Goal: Transaction & Acquisition: Book appointment/travel/reservation

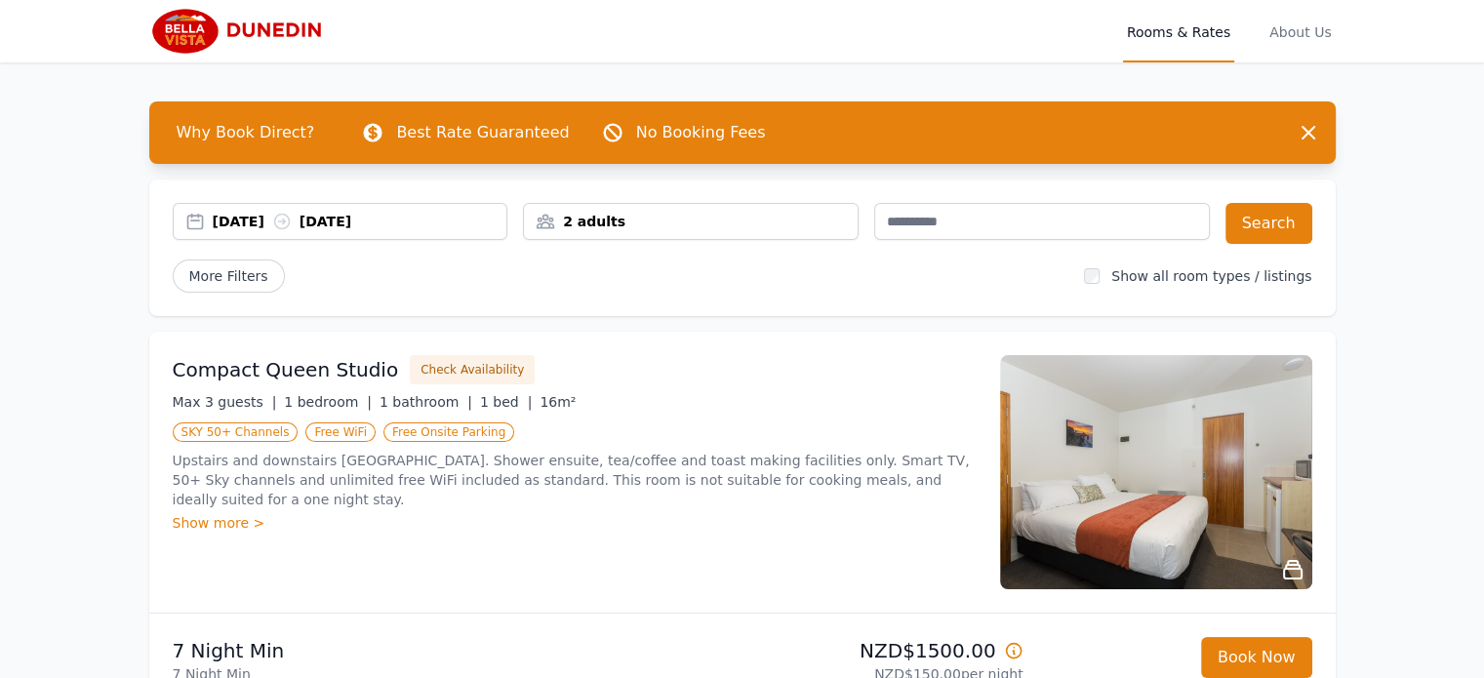
click at [1202, 499] on img at bounding box center [1156, 472] width 312 height 234
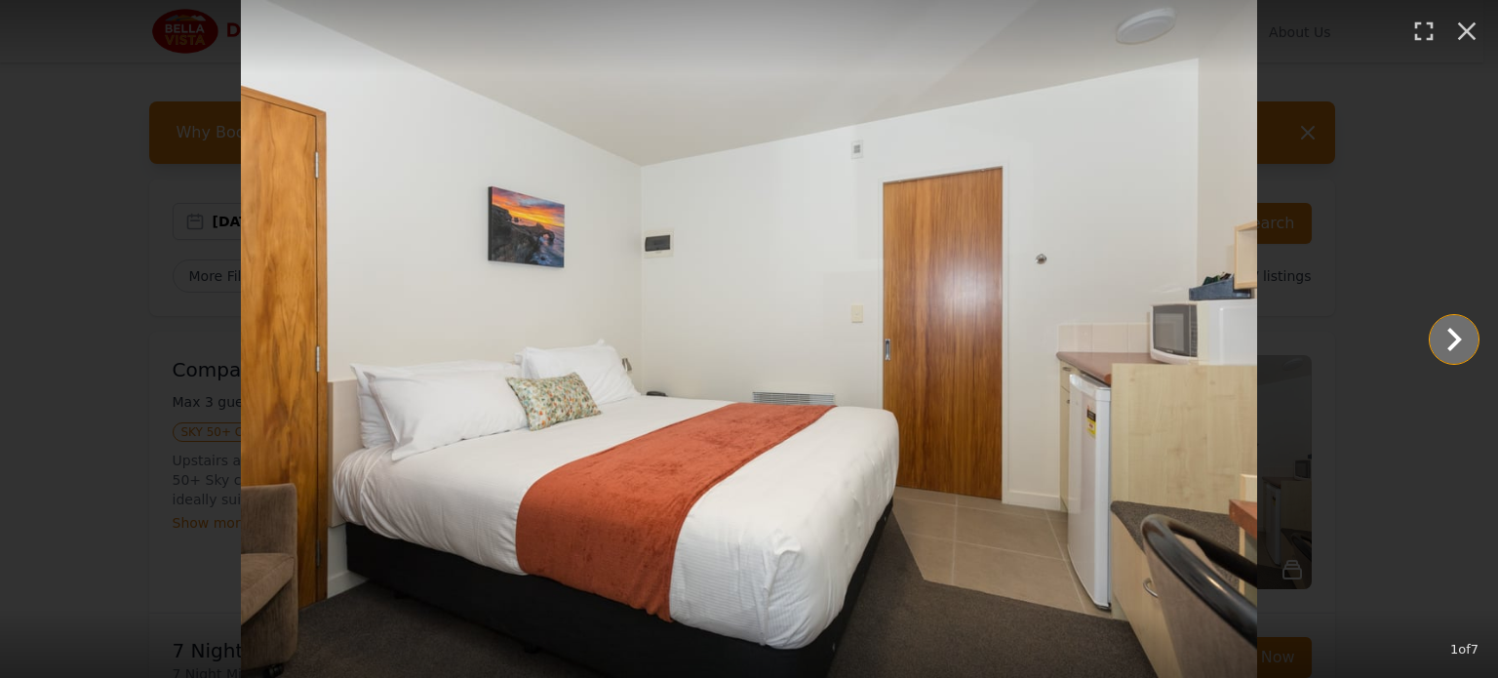
click at [1440, 331] on icon "Show slide 2 of 7" at bounding box center [1454, 339] width 47 height 47
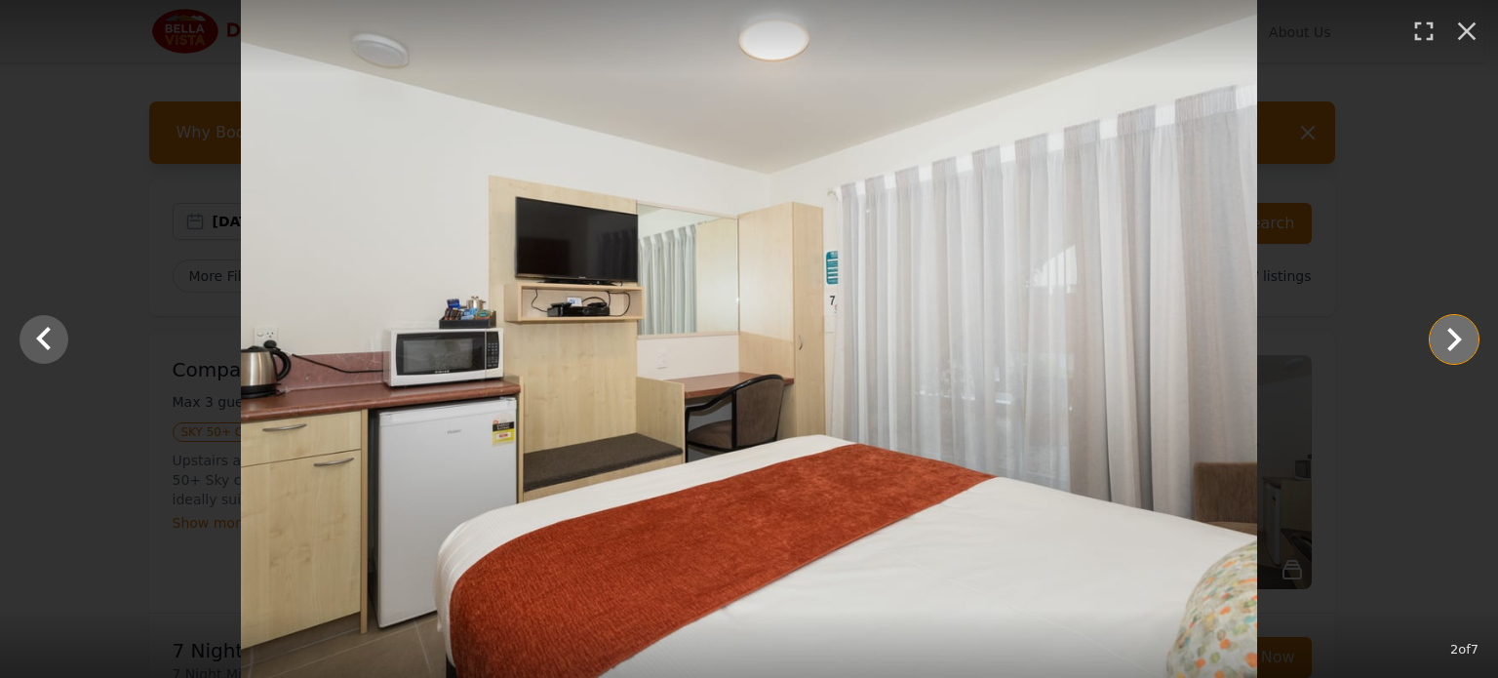
click at [1459, 341] on icon "Show slide 3 of 7" at bounding box center [1454, 339] width 47 height 47
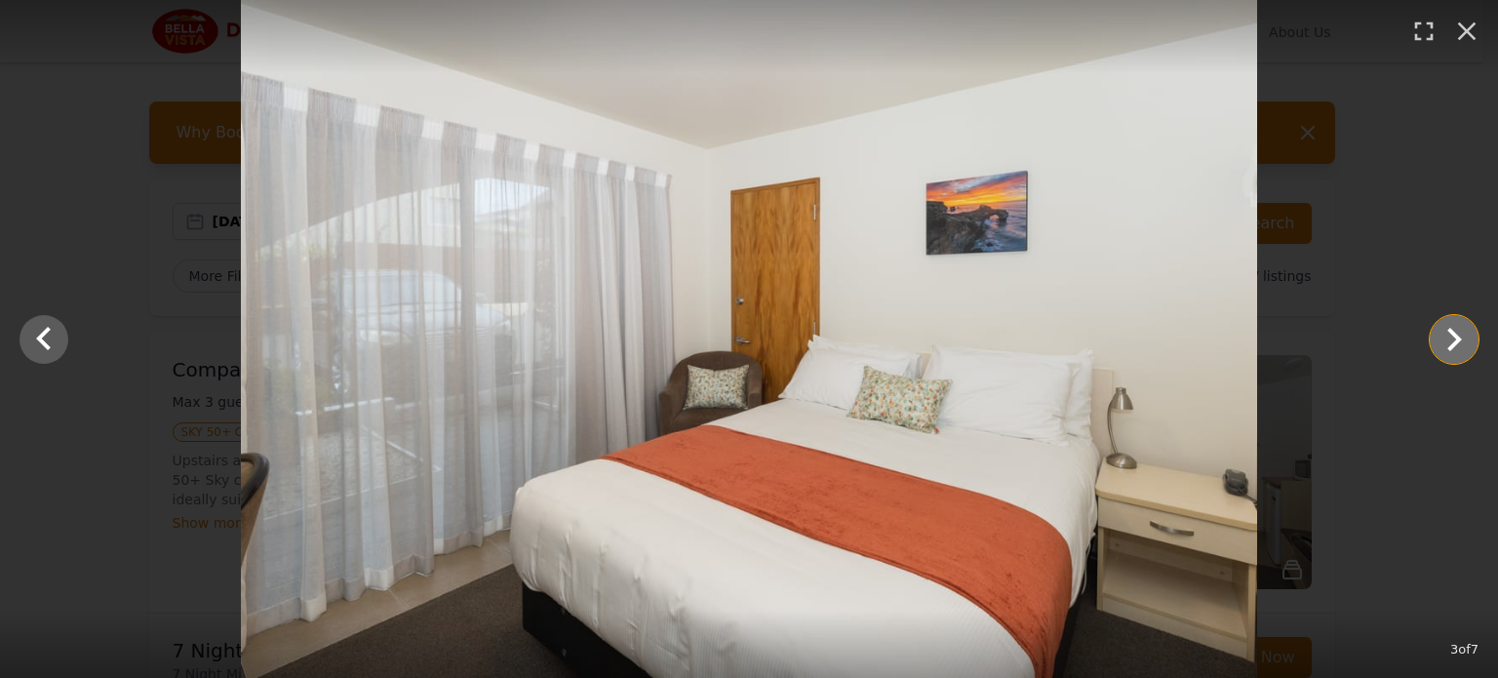
click at [1459, 341] on icon "Show slide 4 of 7" at bounding box center [1454, 339] width 47 height 47
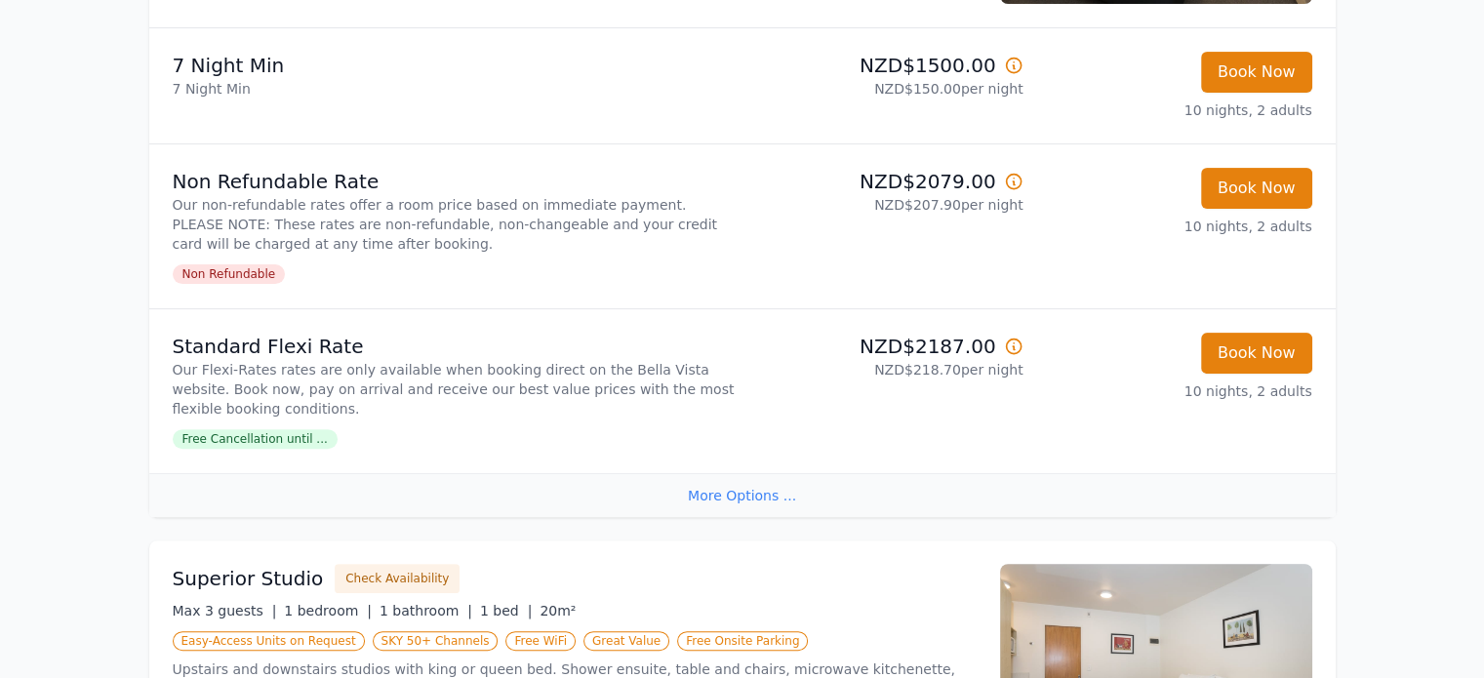
scroll to position [878, 0]
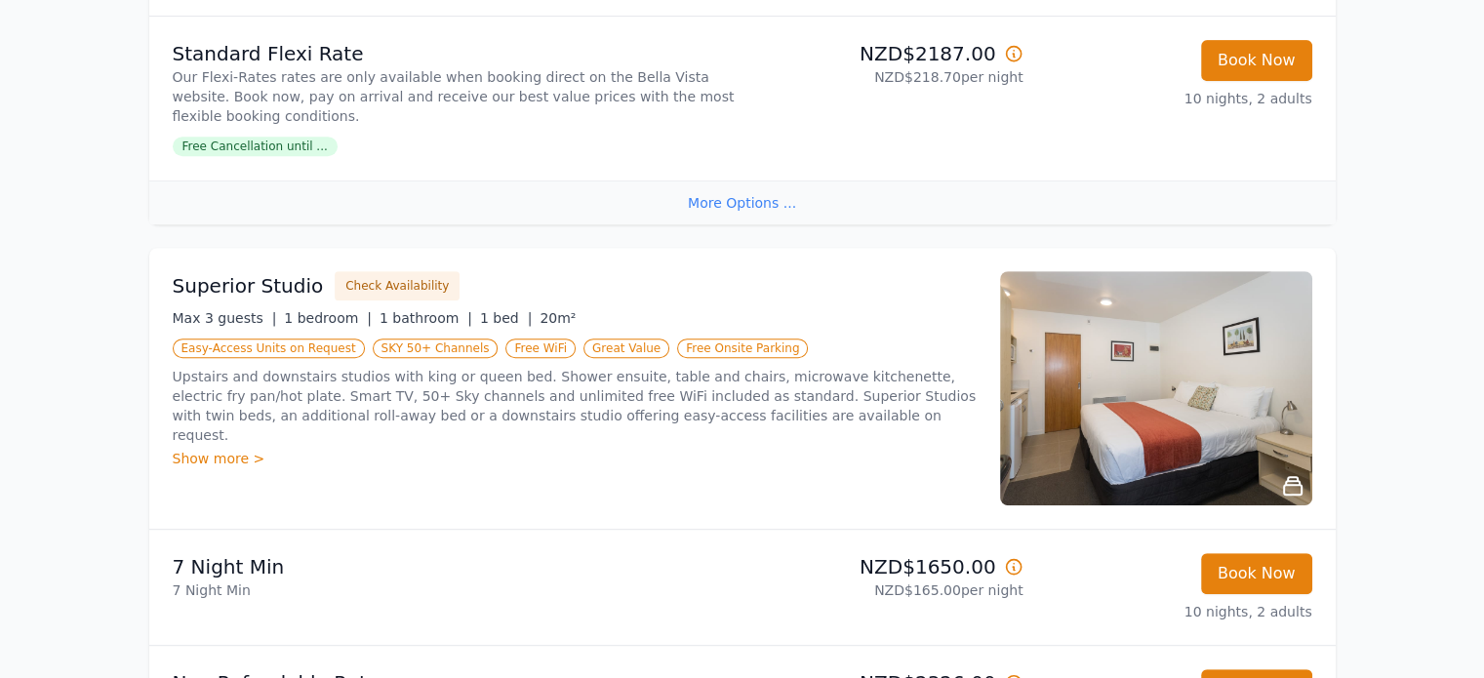
click at [1130, 412] on img at bounding box center [1156, 388] width 312 height 234
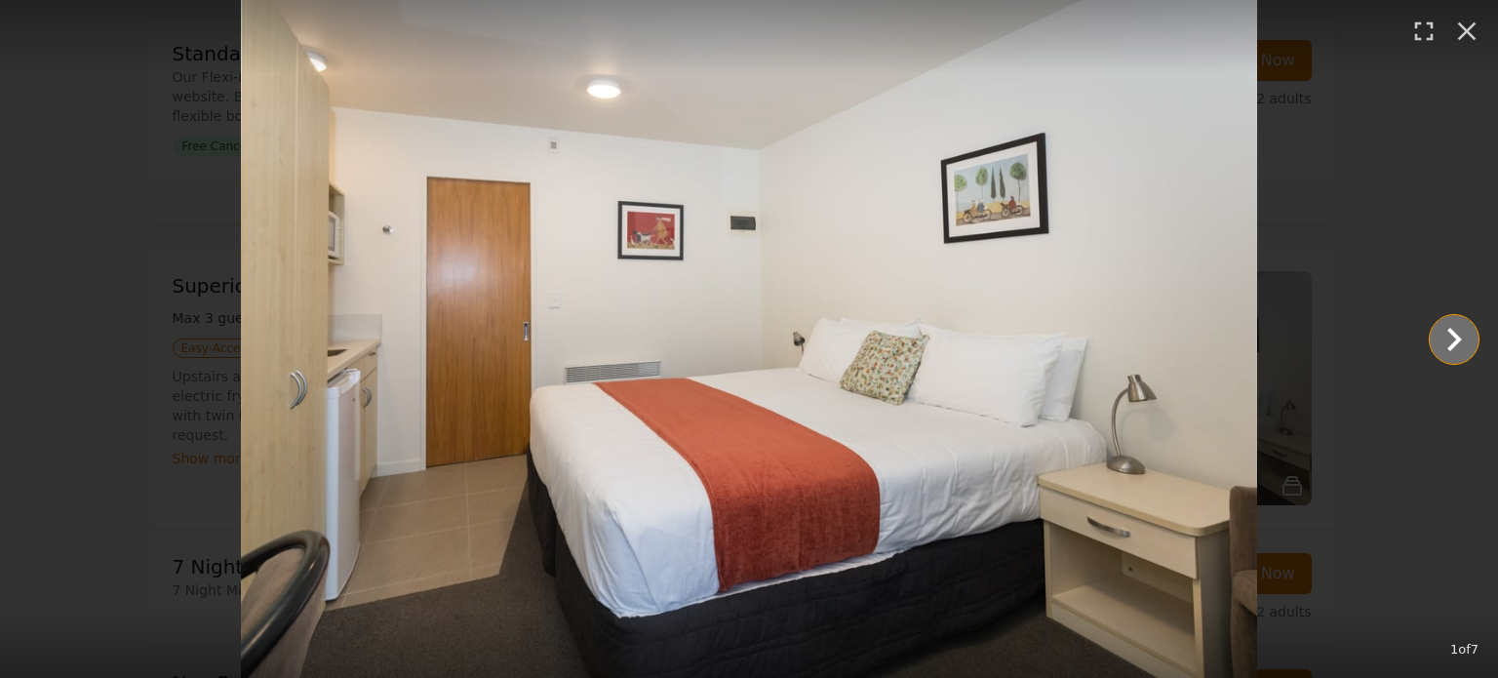
click at [1451, 335] on icon "Show slide 2 of 7" at bounding box center [1454, 339] width 15 height 23
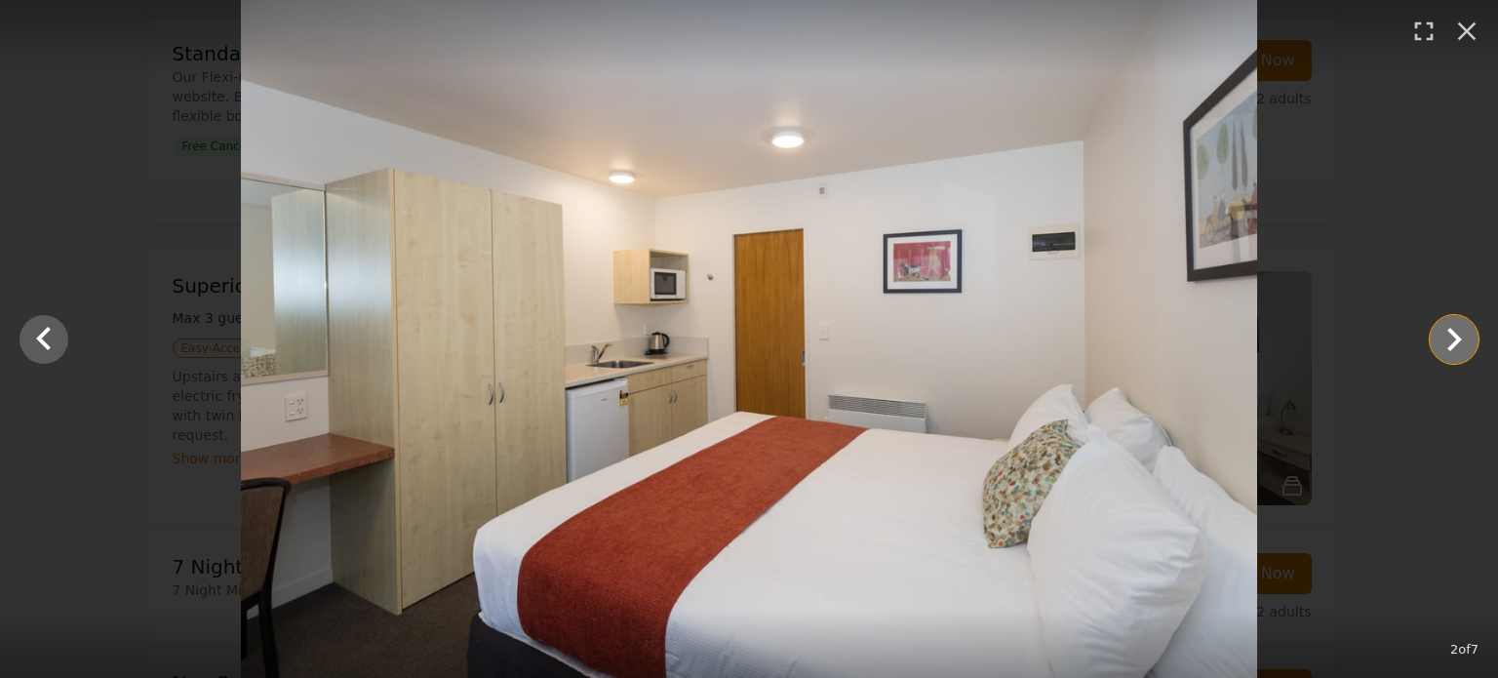
click at [1451, 335] on icon "Show slide 3 of 7" at bounding box center [1454, 339] width 15 height 23
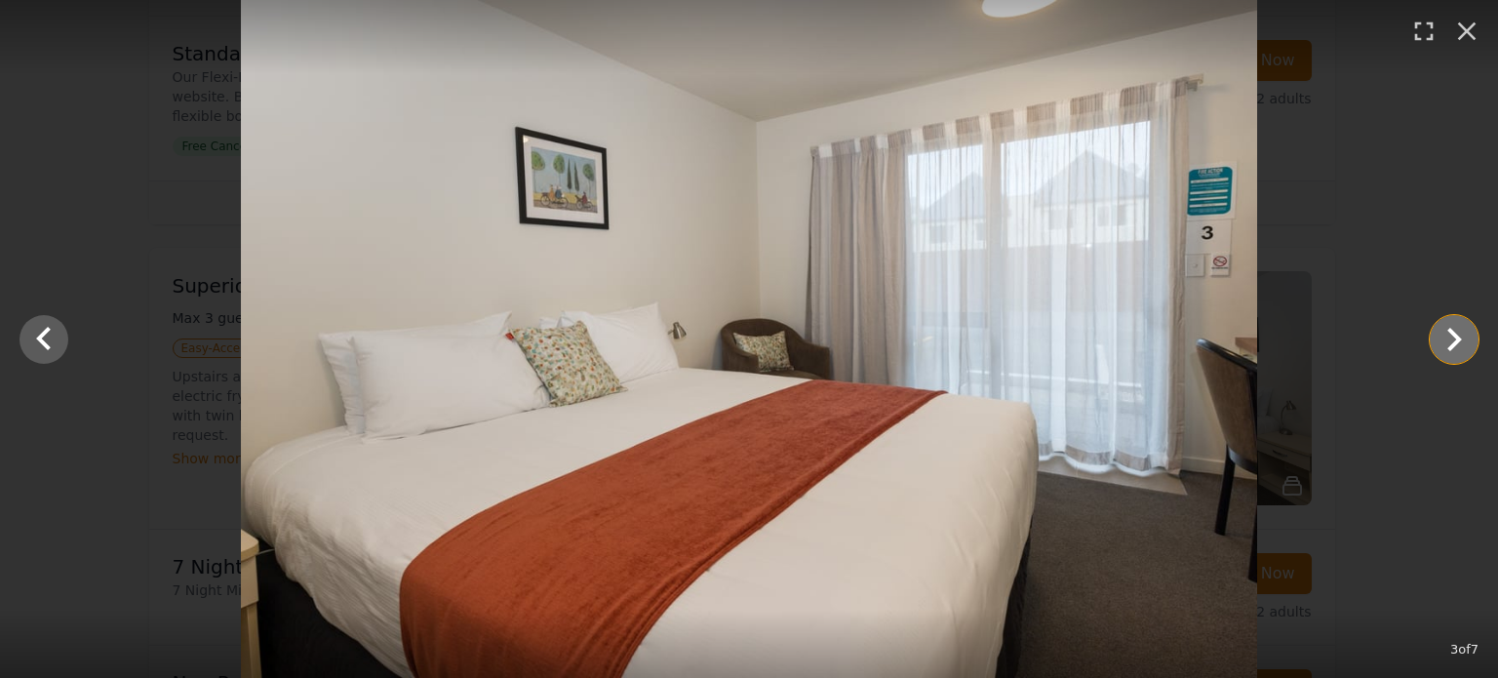
click at [1451, 335] on icon "Show slide 4 of 7" at bounding box center [1454, 339] width 15 height 23
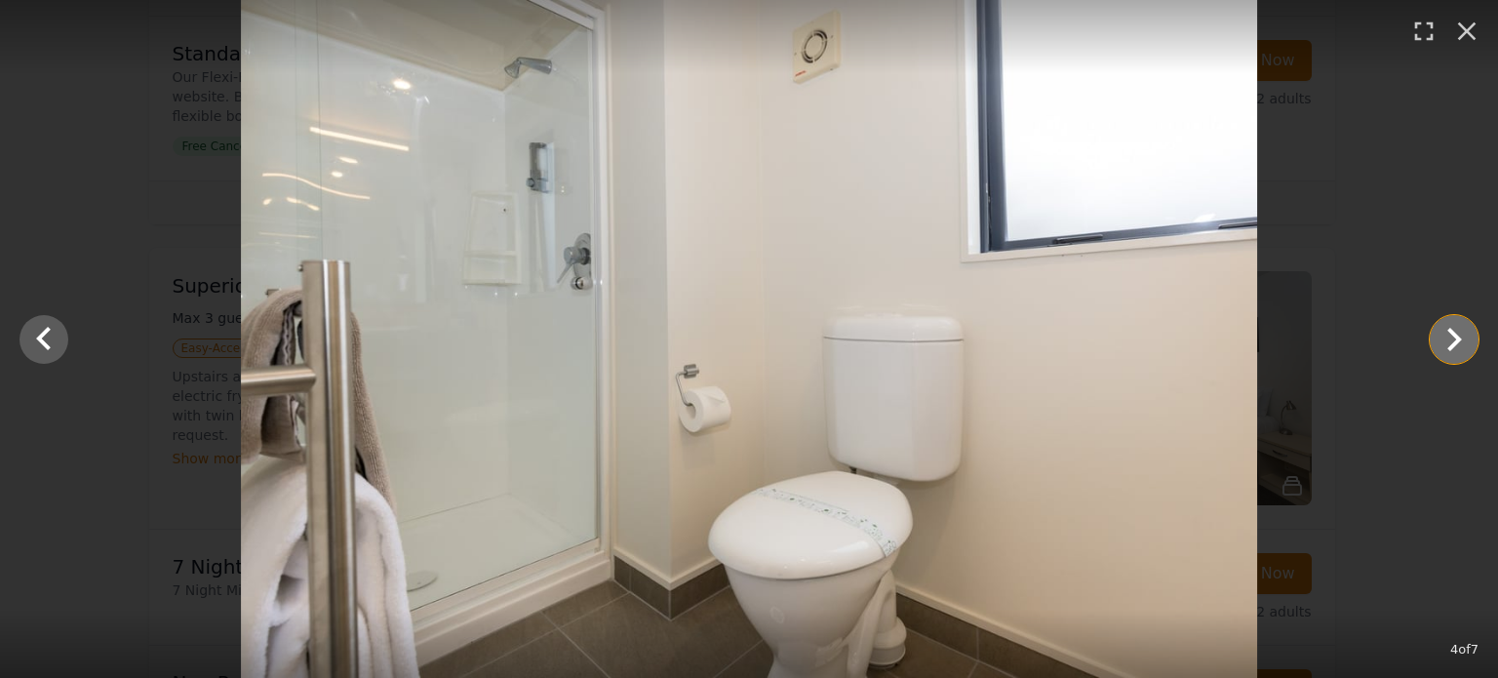
click at [1451, 335] on icon "Show slide 5 of 7" at bounding box center [1454, 339] width 15 height 23
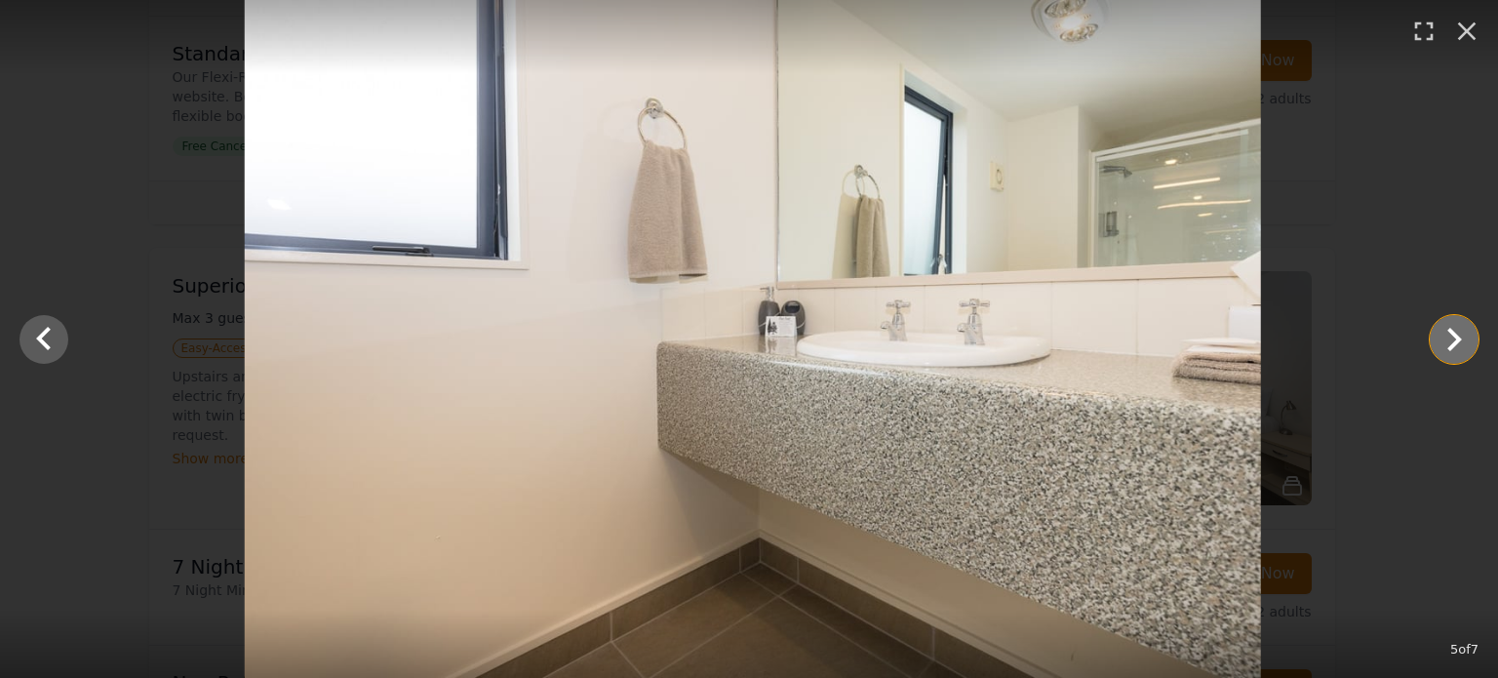
click at [1451, 335] on icon "Show slide 6 of 7" at bounding box center [1454, 339] width 15 height 23
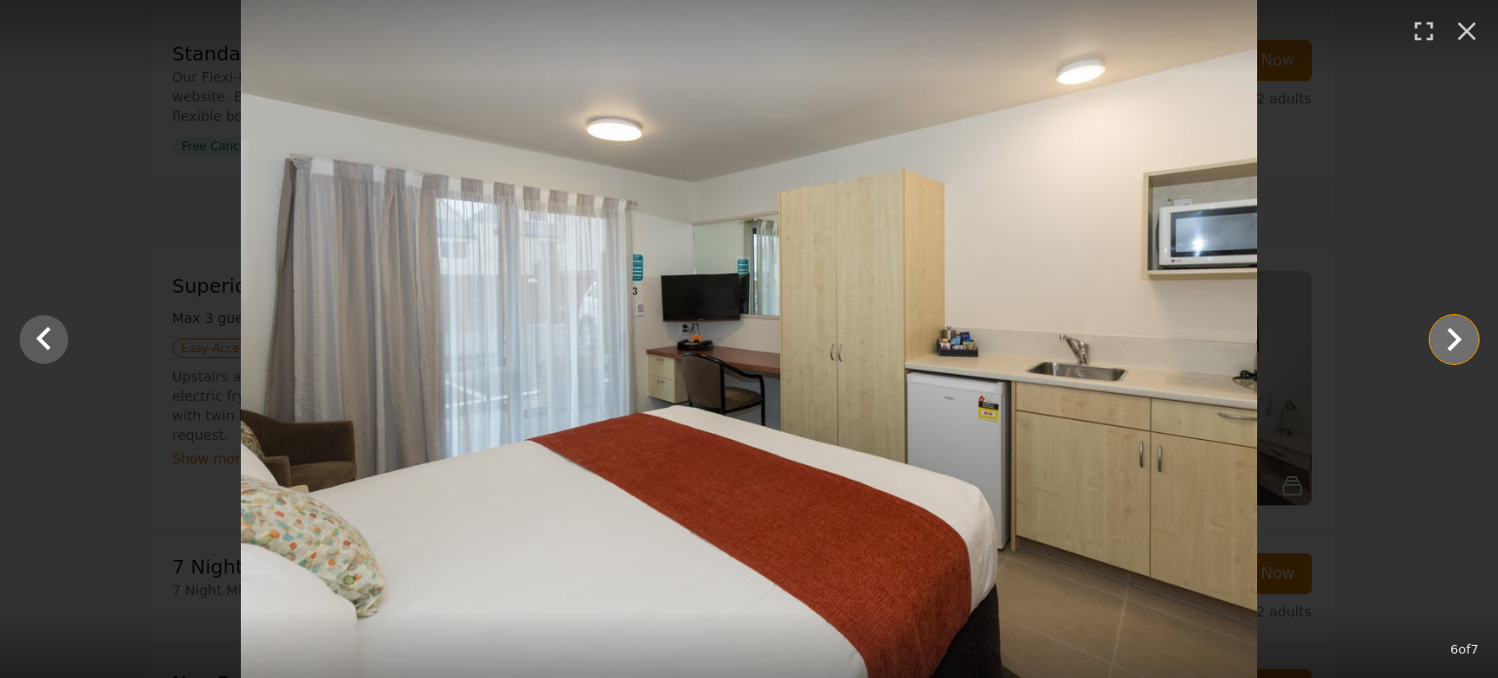
click at [1451, 335] on icon "Show slide 7 of 7" at bounding box center [1454, 339] width 15 height 23
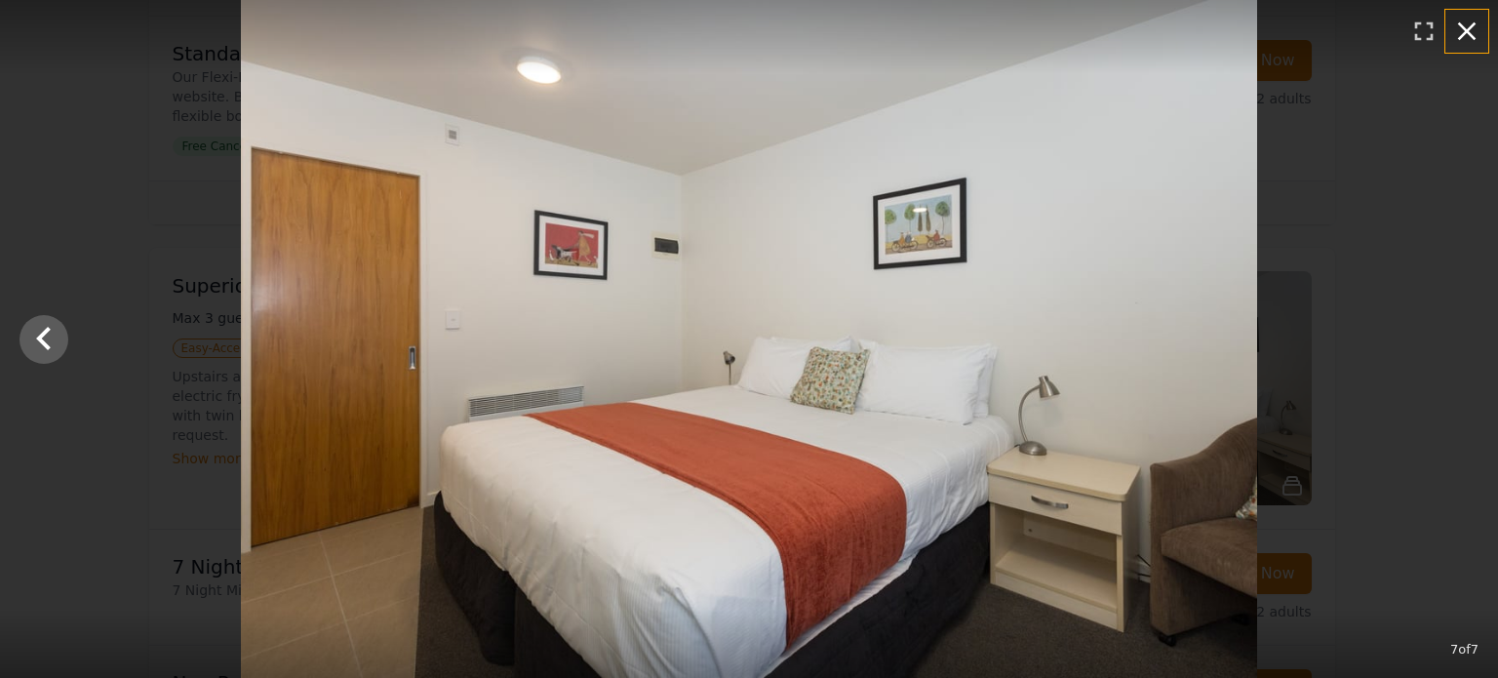
click at [1471, 23] on icon "button" at bounding box center [1466, 31] width 31 height 31
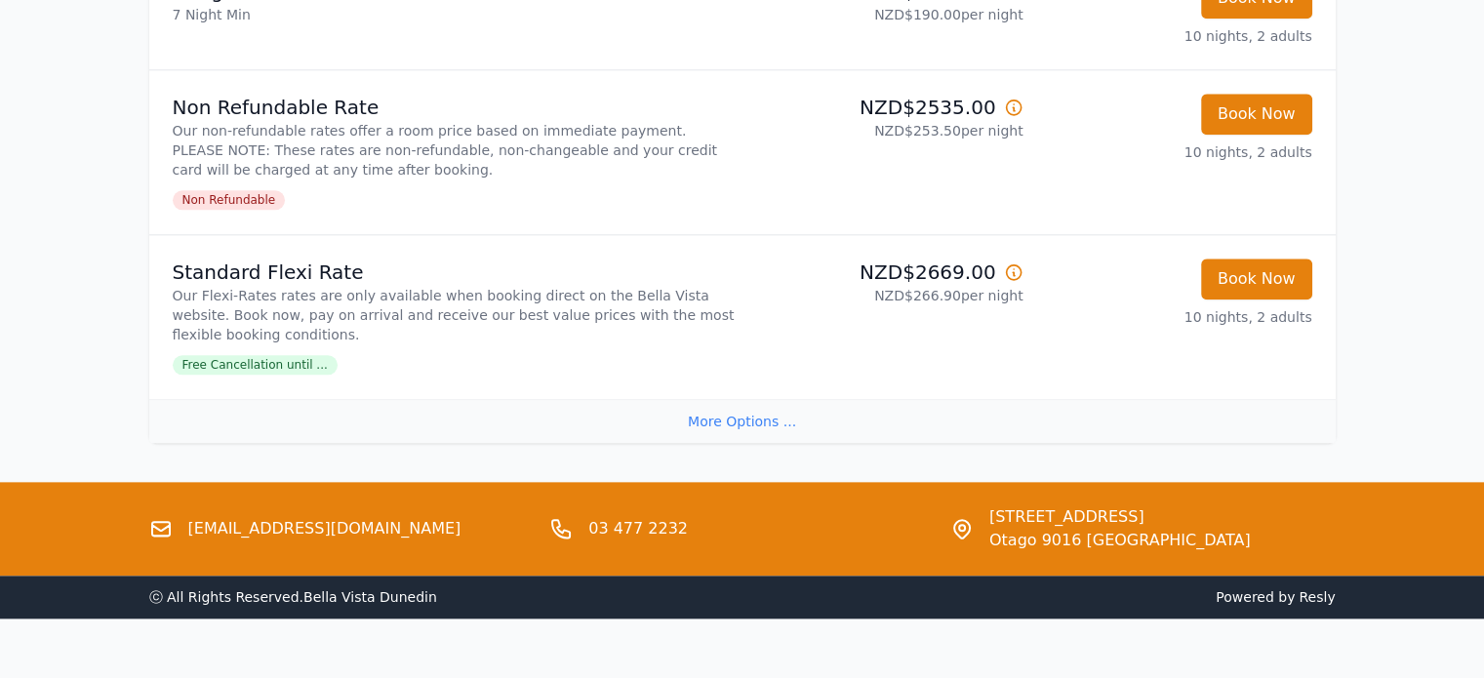
scroll to position [2277, 0]
